Goal: Task Accomplishment & Management: Manage account settings

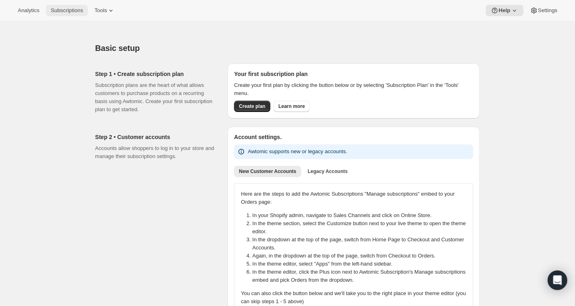
click at [66, 9] on span "Subscriptions" at bounding box center [67, 10] width 32 height 6
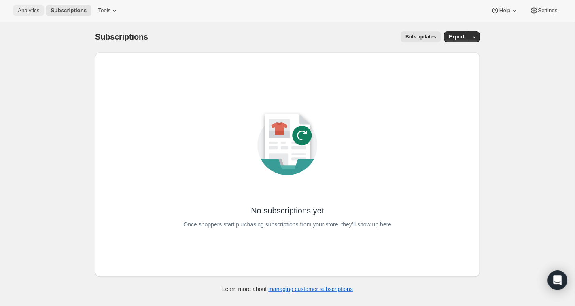
click at [31, 12] on span "Analytics" at bounding box center [28, 10] width 21 height 6
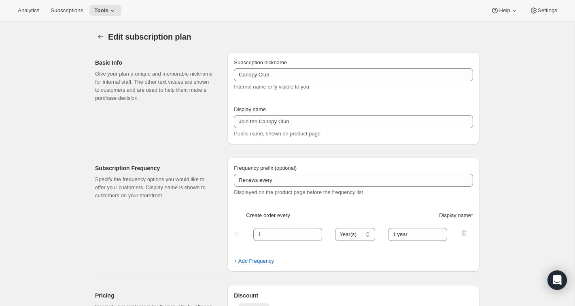
select select "YEAR"
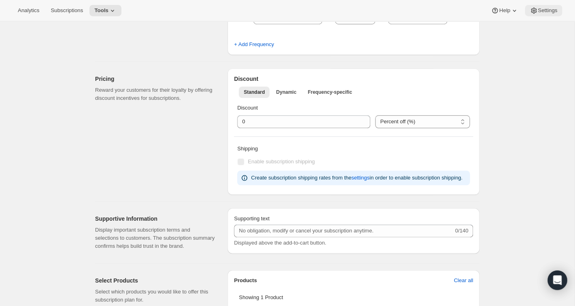
click at [534, 11] on icon at bounding box center [534, 11] width 6 height 6
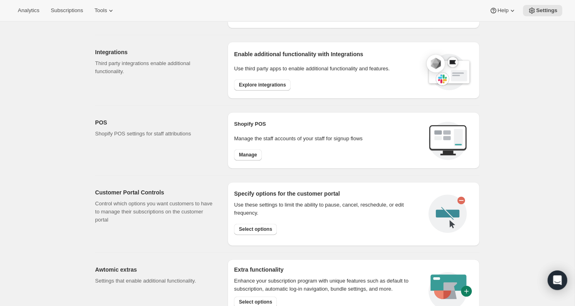
scroll to position [268, 0]
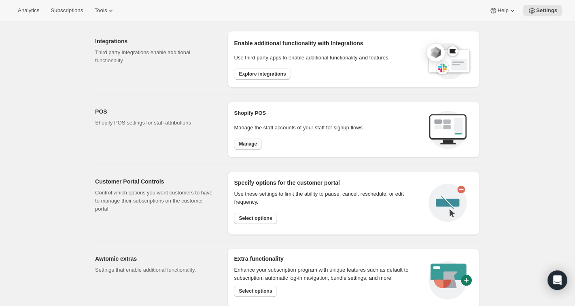
click at [253, 145] on span "Manage" at bounding box center [248, 144] width 18 height 6
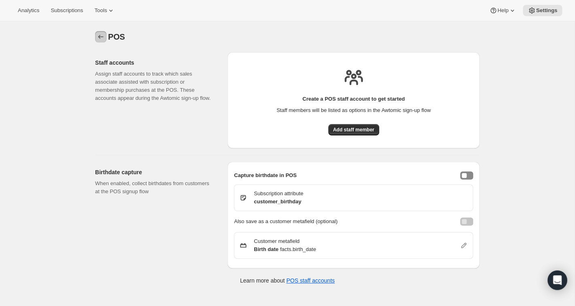
click at [101, 38] on icon "Settings" at bounding box center [101, 37] width 8 height 8
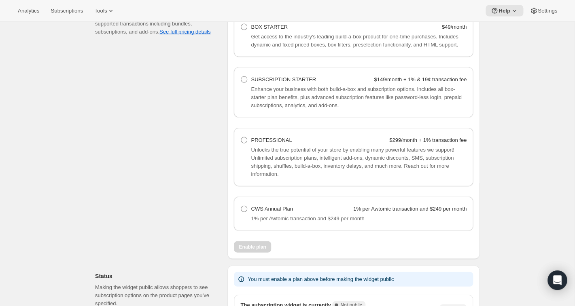
scroll to position [564, 0]
click at [245, 212] on span at bounding box center [244, 208] width 6 height 6
click at [241, 206] on Plan "CWS Annual Plan 1% per Awtomic transaction and $249 per month" at bounding box center [241, 205] width 0 height 0
radio Plan "true"
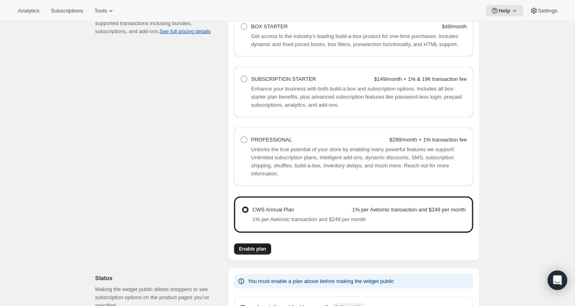
click at [252, 255] on button "Enable plan" at bounding box center [252, 248] width 37 height 11
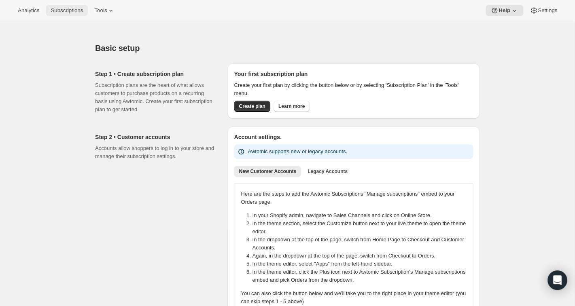
click at [75, 11] on span "Subscriptions" at bounding box center [67, 10] width 32 height 6
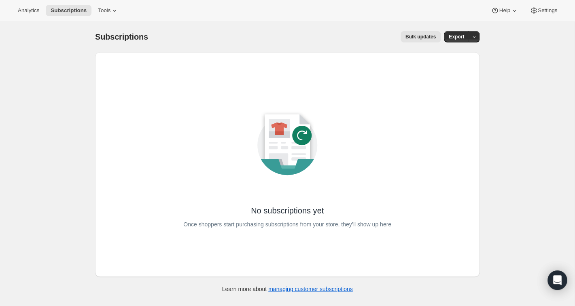
click at [279, 145] on icon at bounding box center [287, 141] width 45 height 52
click at [306, 136] on icon at bounding box center [301, 135] width 19 height 19
click at [109, 10] on span "Tools" at bounding box center [104, 10] width 13 height 6
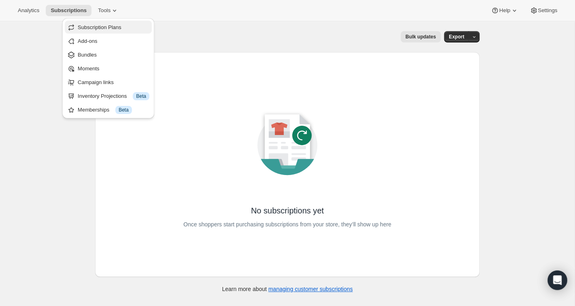
click at [100, 26] on span "Subscription Plans" at bounding box center [100, 27] width 44 height 6
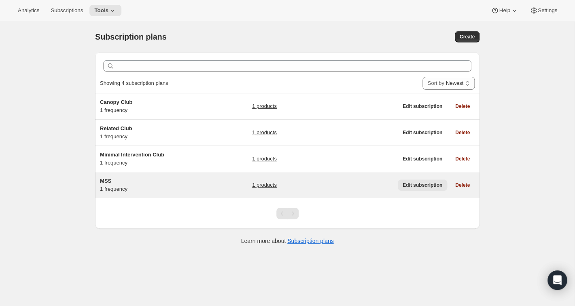
click at [425, 185] on span "Edit subscription" at bounding box center [423, 185] width 40 height 6
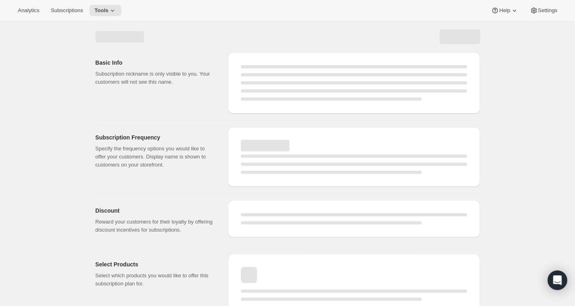
select select "WEEK"
select select "MONTH"
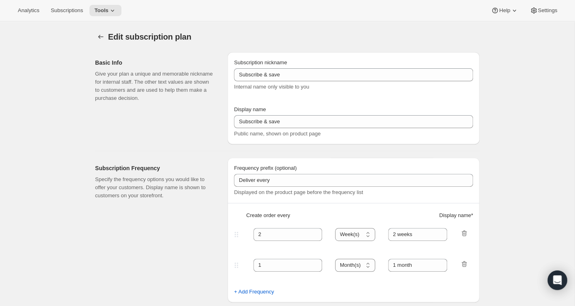
type input "MSS"
type input "Mutual Satisfaction Society"
type input "Deliver every"
type input "1"
select select "MONTH"
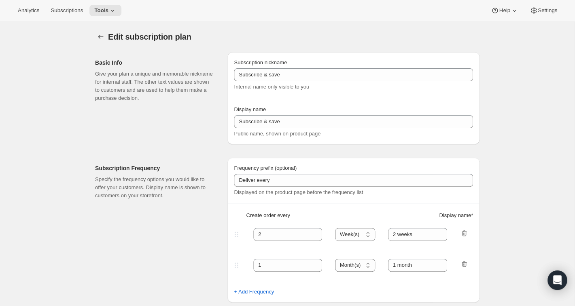
type input "month on the 15th."
checkbox input "true"
select select "MONTHDAY"
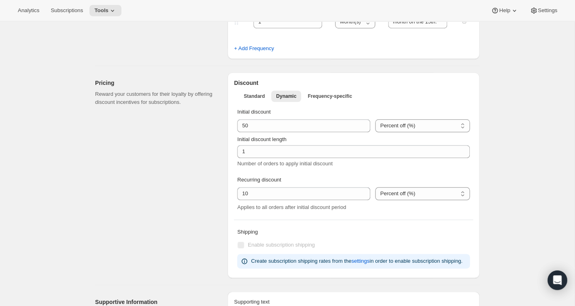
scroll to position [215, 0]
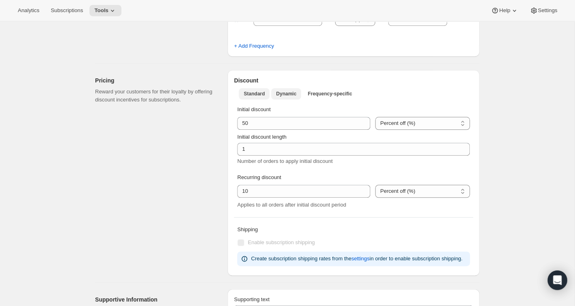
click at [256, 97] on span "Standard" at bounding box center [254, 94] width 21 height 6
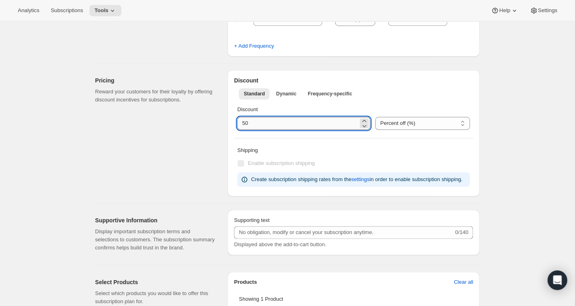
drag, startPoint x: 258, startPoint y: 125, endPoint x: 229, endPoint y: 124, distance: 29.1
click at [237, 124] on input "integer" at bounding box center [297, 123] width 121 height 13
type input "0"
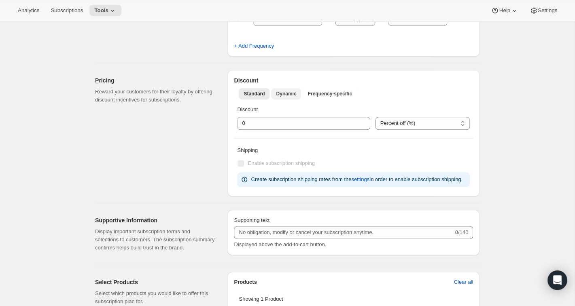
click at [285, 93] on span "Dynamic" at bounding box center [286, 94] width 20 height 6
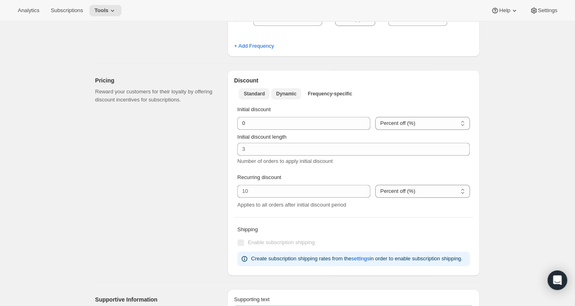
click at [255, 93] on span "Standard" at bounding box center [254, 94] width 21 height 6
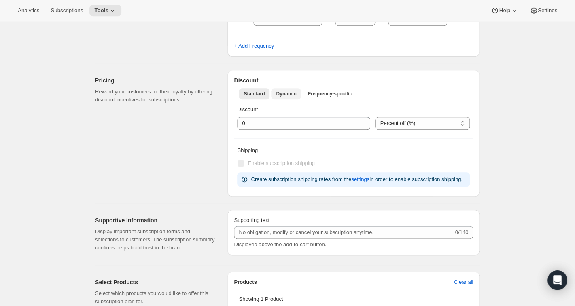
click at [287, 95] on span "Dynamic" at bounding box center [286, 94] width 20 height 6
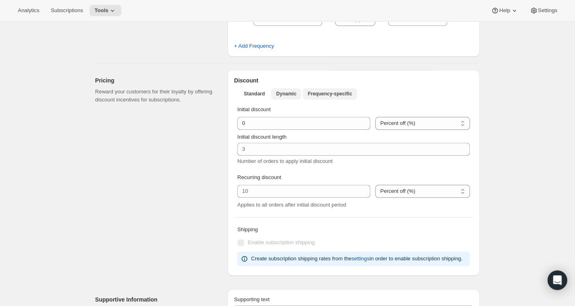
click at [325, 93] on span "Frequency-specific" at bounding box center [330, 94] width 44 height 6
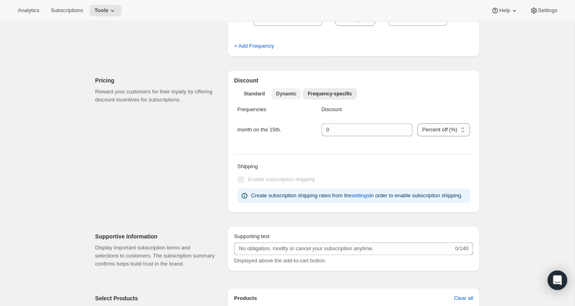
click at [292, 92] on span "Dynamic" at bounding box center [286, 94] width 20 height 6
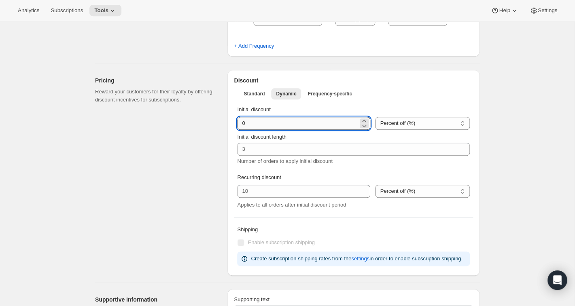
drag, startPoint x: 256, startPoint y: 122, endPoint x: 238, endPoint y: 124, distance: 18.3
click at [238, 124] on input "integer" at bounding box center [297, 123] width 121 height 13
type input "50"
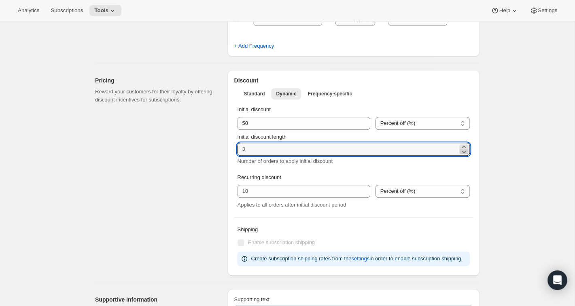
click at [466, 151] on icon at bounding box center [464, 152] width 8 height 8
click at [466, 146] on icon at bounding box center [464, 147] width 8 height 8
type input "1"
click at [257, 92] on span "Standard" at bounding box center [254, 94] width 21 height 6
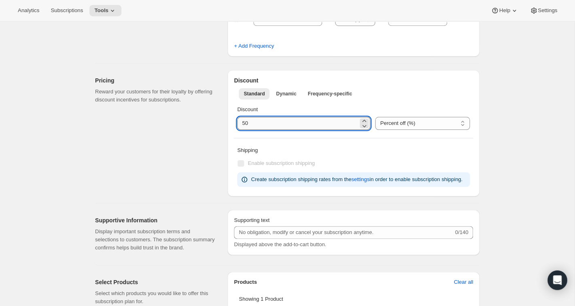
drag, startPoint x: 254, startPoint y: 122, endPoint x: 227, endPoint y: 122, distance: 27.1
click at [237, 122] on input "integer" at bounding box center [297, 123] width 121 height 13
type input "0"
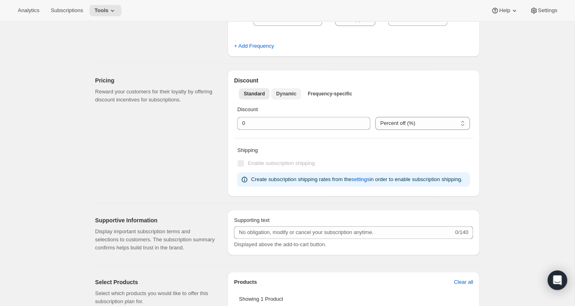
click at [292, 95] on span "Dynamic" at bounding box center [286, 94] width 20 height 6
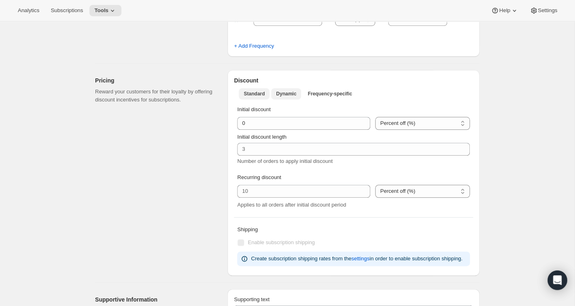
click at [260, 92] on span "Standard" at bounding box center [254, 94] width 21 height 6
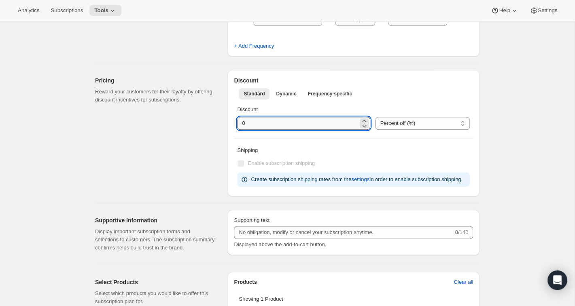
drag, startPoint x: 255, startPoint y: 126, endPoint x: 218, endPoint y: 124, distance: 36.9
click at [237, 124] on input "integer" at bounding box center [297, 123] width 121 height 13
type input "50"
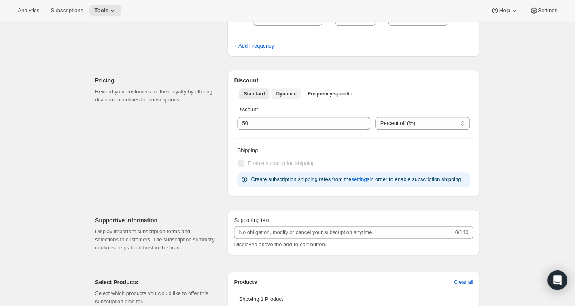
click at [285, 92] on span "Dynamic" at bounding box center [286, 94] width 20 height 6
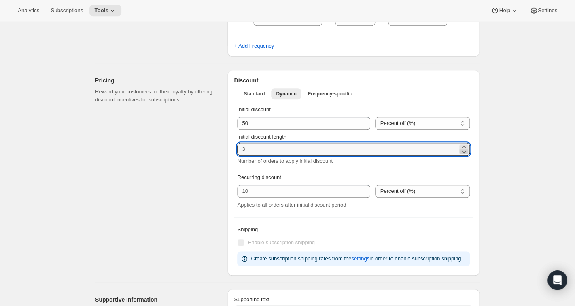
click at [464, 152] on icon at bounding box center [464, 152] width 8 height 8
click at [465, 147] on icon at bounding box center [464, 147] width 4 height 2
type input "1"
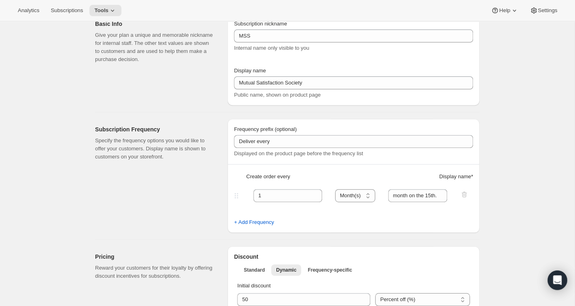
scroll to position [0, 0]
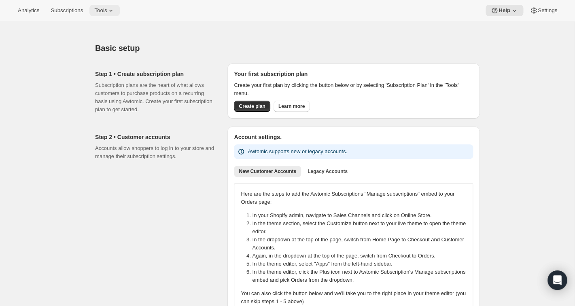
click at [102, 12] on span "Tools" at bounding box center [100, 10] width 13 height 6
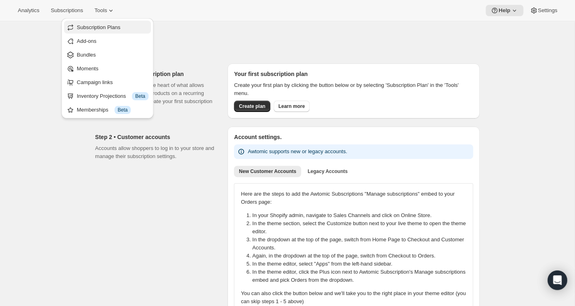
click at [98, 25] on span "Subscription Plans" at bounding box center [99, 27] width 44 height 6
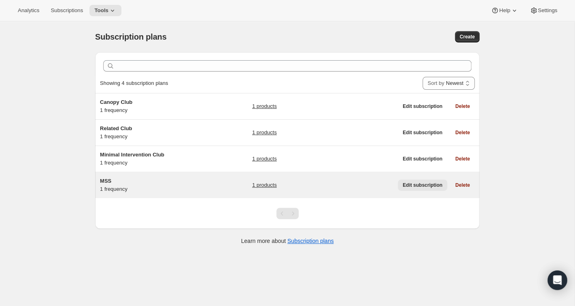
click at [425, 186] on span "Edit subscription" at bounding box center [423, 185] width 40 height 6
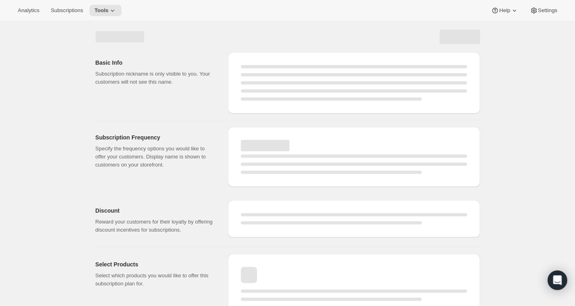
select select "WEEK"
select select "MONTH"
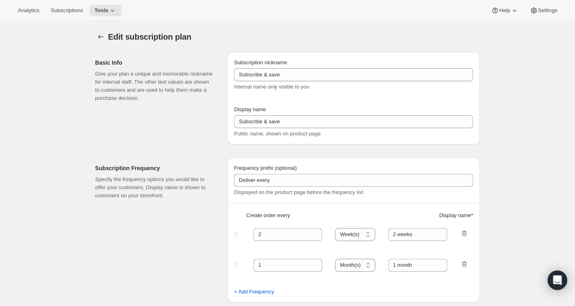
type input "MSS"
type input "Mutual Satisfaction Society"
type input "Deliver every"
type input "1"
select select "MONTH"
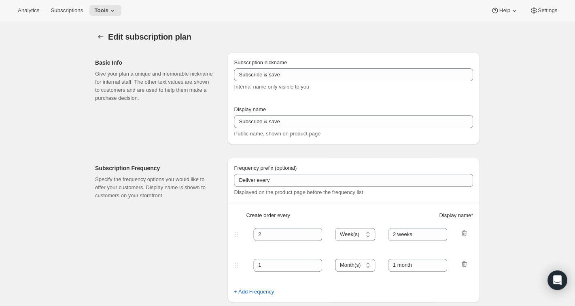
type input "month on the 15th."
checkbox input "true"
select select "MONTHDAY"
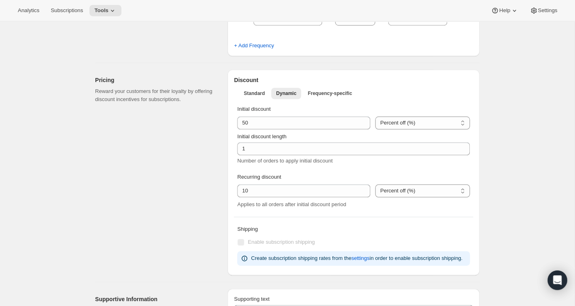
scroll to position [216, 0]
click at [252, 89] on button "Standard" at bounding box center [254, 92] width 31 height 11
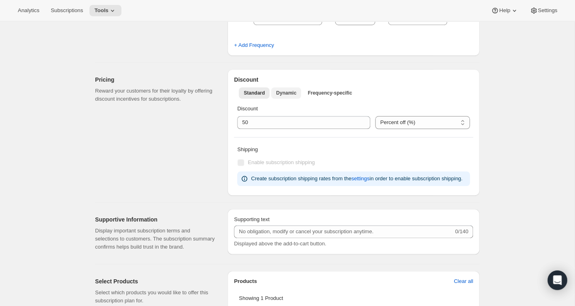
click at [284, 91] on span "Dynamic" at bounding box center [286, 93] width 20 height 6
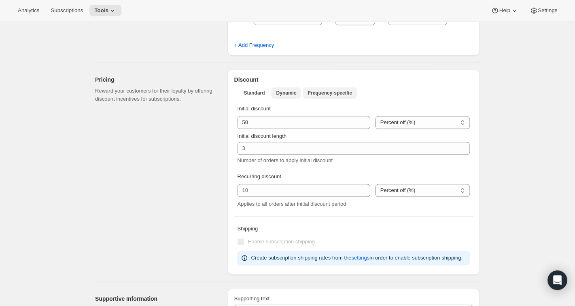
click at [319, 90] on span "Frequency-specific" at bounding box center [330, 93] width 44 height 6
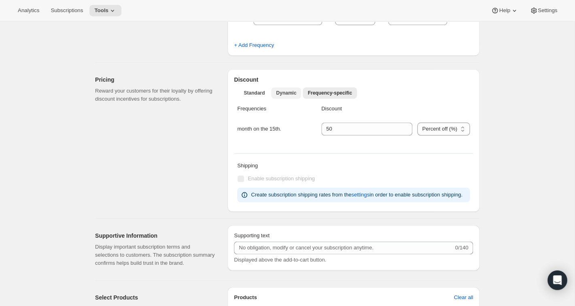
click at [293, 94] on span "Dynamic" at bounding box center [286, 93] width 20 height 6
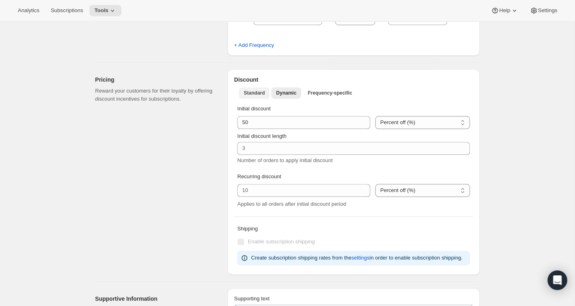
click at [246, 91] on span "Standard" at bounding box center [254, 93] width 21 height 6
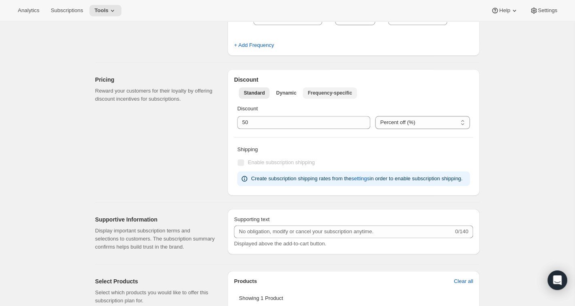
click at [323, 90] on span "Frequency-specific" at bounding box center [330, 93] width 44 height 6
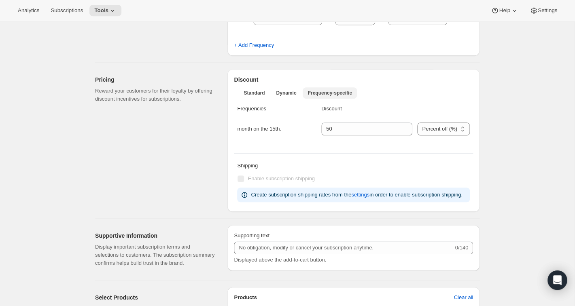
click at [318, 93] on span "Frequency-specific" at bounding box center [330, 93] width 44 height 6
click at [250, 89] on button "Standard" at bounding box center [254, 92] width 31 height 11
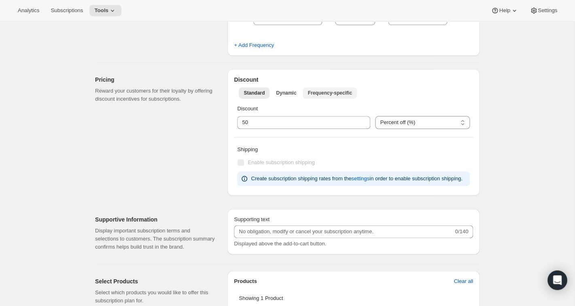
click at [323, 92] on span "Frequency-specific" at bounding box center [330, 93] width 44 height 6
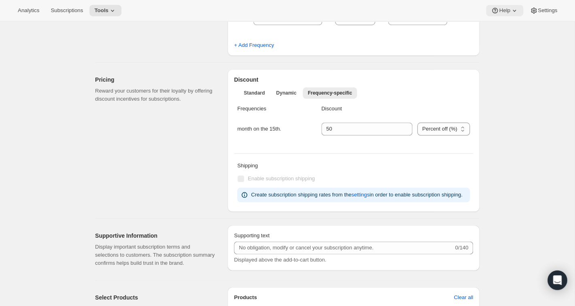
click at [512, 8] on icon at bounding box center [514, 10] width 8 height 8
click at [507, 41] on span "Help Center" at bounding box center [502, 41] width 28 height 6
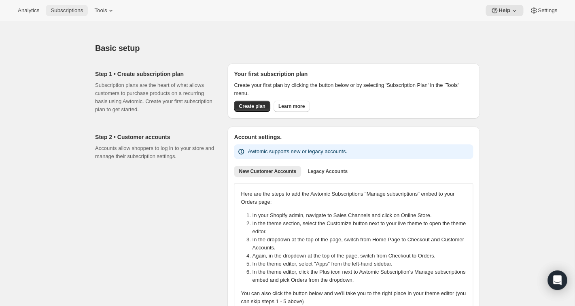
click at [77, 9] on span "Subscriptions" at bounding box center [67, 10] width 32 height 6
